Goal: Task Accomplishment & Management: Manage account settings

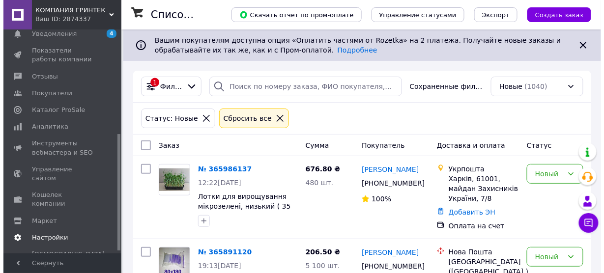
scroll to position [203, 0]
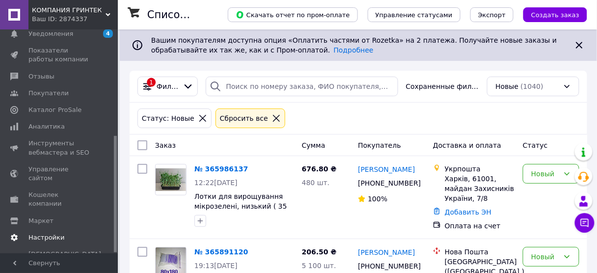
click at [59, 233] on span "Настройки" at bounding box center [46, 237] width 36 height 9
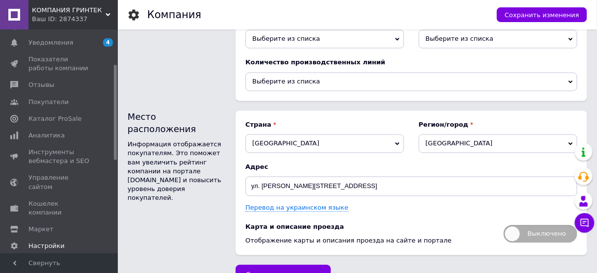
scroll to position [1397, 0]
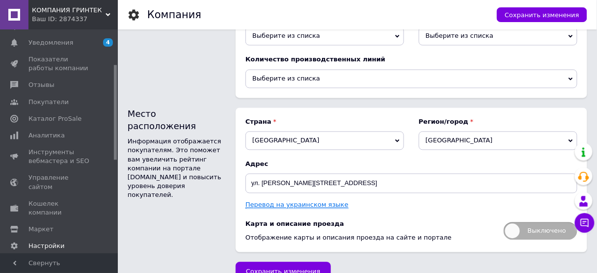
click at [298, 201] on link "Перевод на украинском языке" at bounding box center [297, 205] width 103 height 8
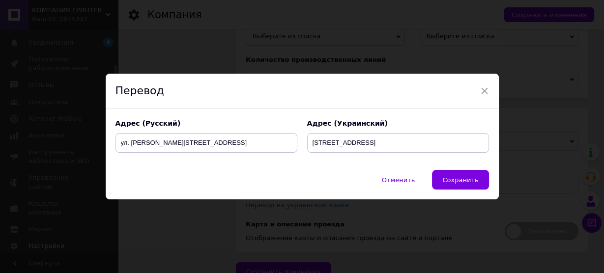
drag, startPoint x: 518, startPoint y: 114, endPoint x: 513, endPoint y: 117, distance: 6.2
click at [518, 114] on div "× Перевод Адрес (Русский) ул. Голосеевская, 7 Адрес (Украинский) вул.Голосіївсь…" at bounding box center [302, 136] width 604 height 273
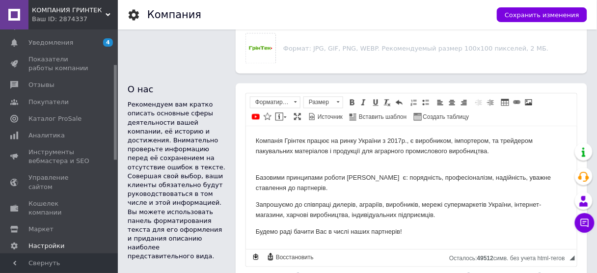
scroll to position [493, 0]
